Goal: Transaction & Acquisition: Purchase product/service

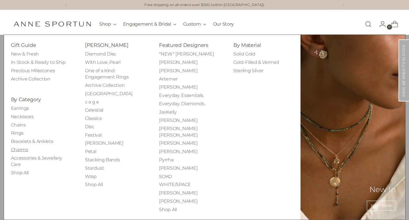
click at [20, 148] on link "Charms" at bounding box center [19, 149] width 17 height 5
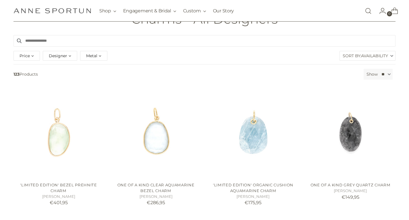
scroll to position [51, 0]
click at [94, 57] on span "Metal" at bounding box center [91, 56] width 11 height 6
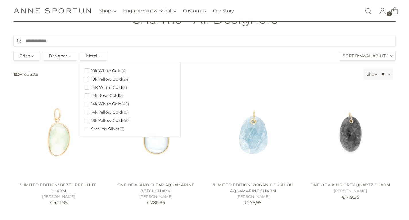
click at [120, 79] on span "10k Yellow Gold" at bounding box center [106, 79] width 31 height 5
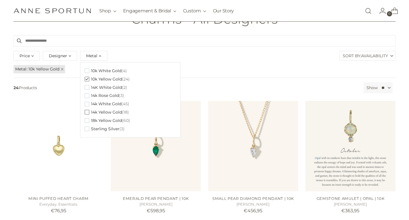
click at [122, 112] on span "(18)" at bounding box center [125, 112] width 7 height 5
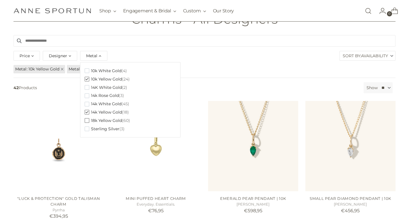
click at [123, 120] on span "(60)" at bounding box center [126, 120] width 8 height 5
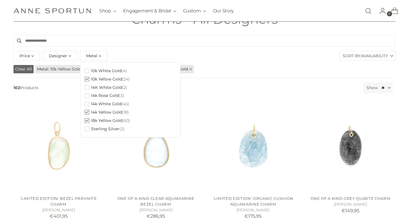
click at [229, 42] on input "Search products" at bounding box center [204, 40] width 382 height 11
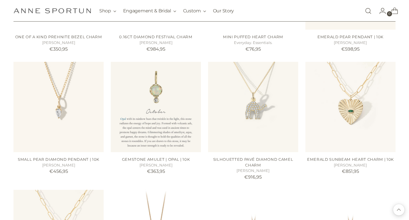
scroll to position [468, 0]
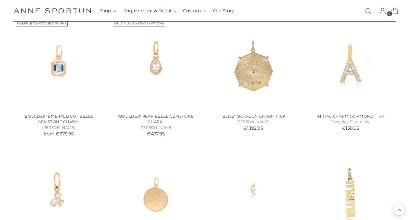
scroll to position [1023, 0]
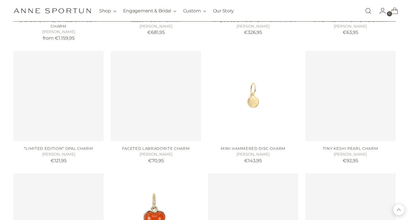
scroll to position [1870, 0]
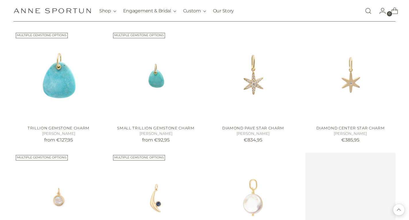
scroll to position [2384, 0]
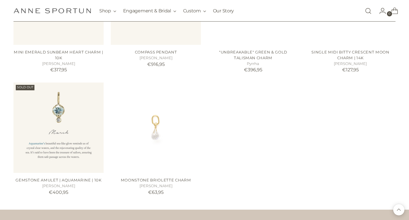
scroll to position [3199, 0]
